Goal: Transaction & Acquisition: Subscribe to service/newsletter

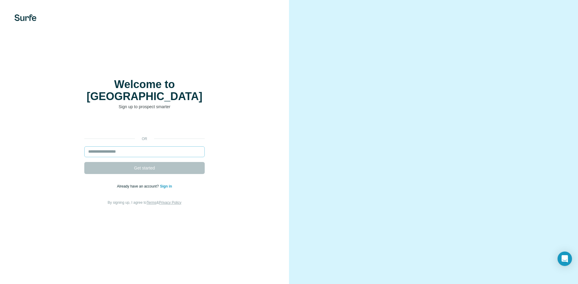
click at [160, 149] on input "email" at bounding box center [144, 152] width 120 height 11
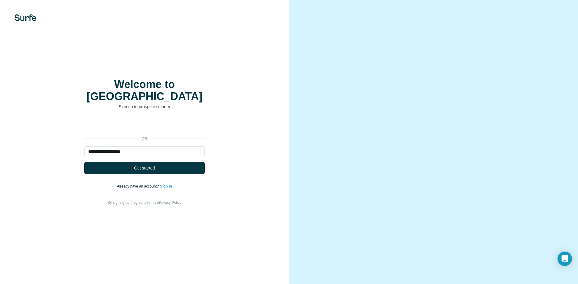
type input "**********"
click at [161, 156] on form "**********" at bounding box center [144, 161] width 120 height 28
click at [156, 167] on button "Get started" at bounding box center [144, 168] width 120 height 12
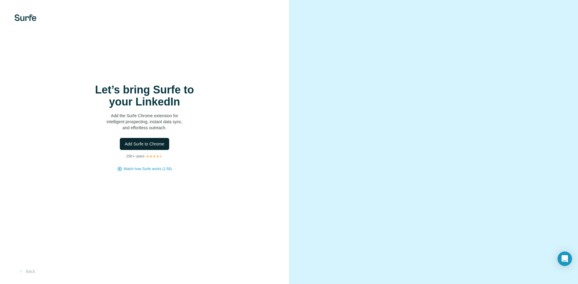
click at [151, 146] on span "Add Surfe to Chrome" at bounding box center [145, 144] width 40 height 6
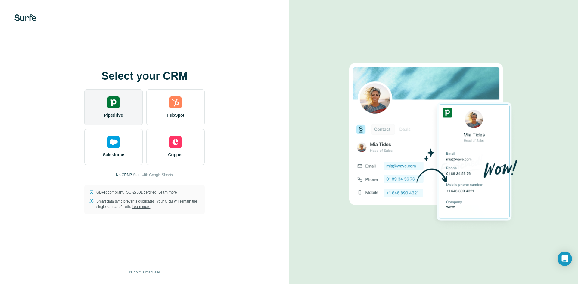
click at [111, 114] on span "Pipedrive" at bounding box center [113, 115] width 19 height 6
click at [111, 100] on img at bounding box center [113, 103] width 12 height 12
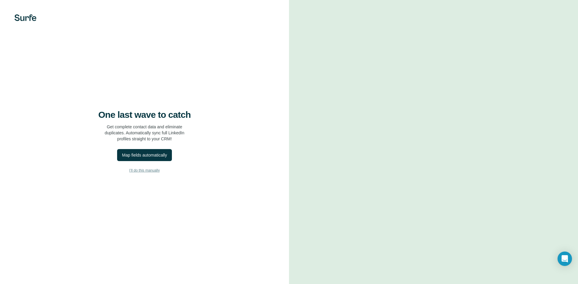
click at [142, 171] on span "I’ll do this manually" at bounding box center [144, 170] width 30 height 5
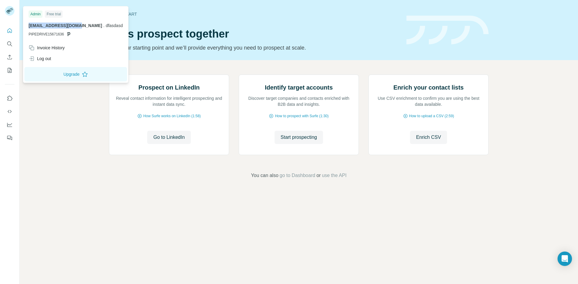
drag, startPoint x: 79, startPoint y: 25, endPoint x: 28, endPoint y: 28, distance: 50.9
click at [28, 28] on div "Admin Free trial [EMAIL_ADDRESS][DOMAIN_NAME] . dfasdasd PIPEDRIVE15671636" at bounding box center [75, 25] width 103 height 35
click at [79, 24] on p "[EMAIL_ADDRESS][DOMAIN_NAME] . dfasdasd" at bounding box center [76, 26] width 94 height 6
click at [80, 24] on p "[EMAIL_ADDRESS][DOMAIN_NAME] . dfasdasd" at bounding box center [76, 26] width 94 height 6
drag, startPoint x: 79, startPoint y: 25, endPoint x: 26, endPoint y: 21, distance: 53.4
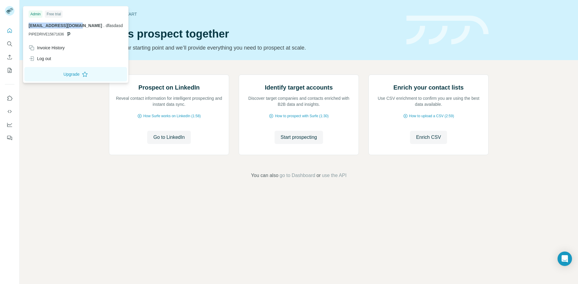
click at [26, 21] on div "Admin Free trial [EMAIL_ADDRESS][DOMAIN_NAME] . dfasdasd PIPEDRIVE15671636" at bounding box center [75, 25] width 103 height 35
copy span "[EMAIL_ADDRESS][DOMAIN_NAME]"
